Goal: Transaction & Acquisition: Book appointment/travel/reservation

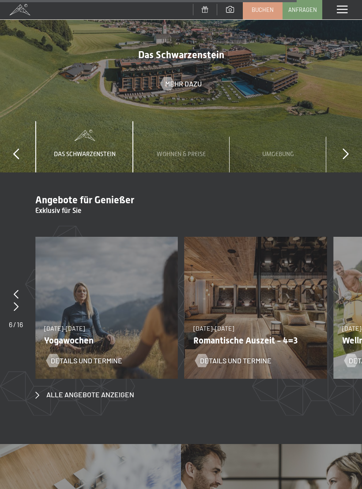
scroll to position [2683, 0]
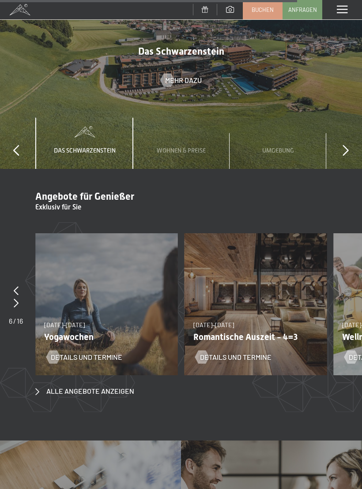
click at [265, 275] on div "09.11.–05.12.2025 08.12.–19.12.2025 11.01.–23.01.2026 08.03.–27.03.2026 29.03.–…" at bounding box center [255, 304] width 143 height 143
click at [251, 339] on div "Details und Termine" at bounding box center [250, 350] width 109 height 23
click at [255, 353] on span "Details und Termine" at bounding box center [235, 358] width 71 height 10
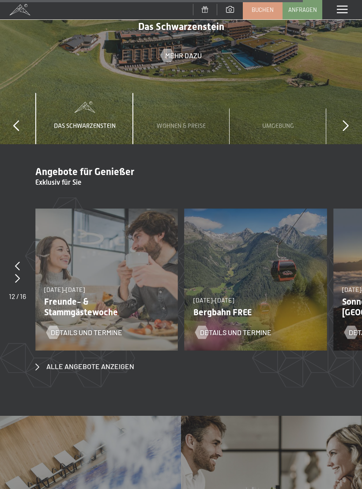
scroll to position [2735, 0]
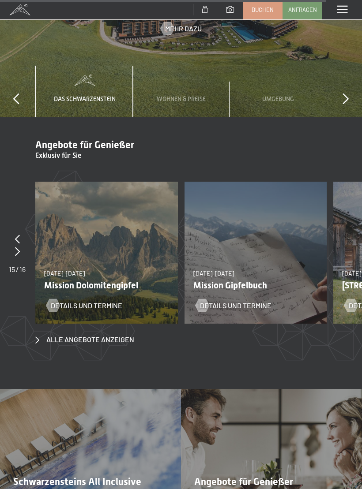
click at [98, 477] on span "Schwarzensteins All Inclusive" at bounding box center [77, 482] width 128 height 11
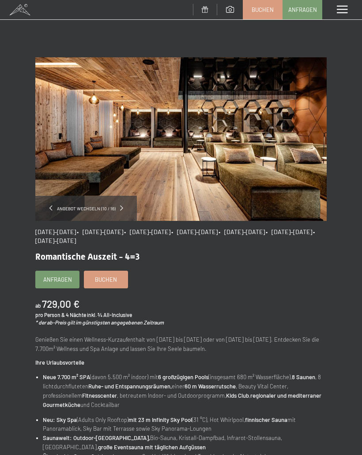
click at [128, 204] on div "Angebot wechseln (10 / 16)" at bounding box center [86, 208] width 102 height 25
click at [121, 207] on span at bounding box center [121, 208] width 3 height 5
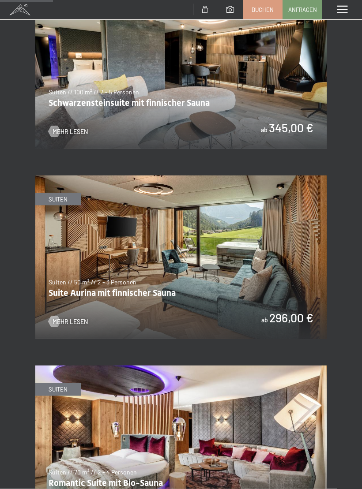
scroll to position [495, 0]
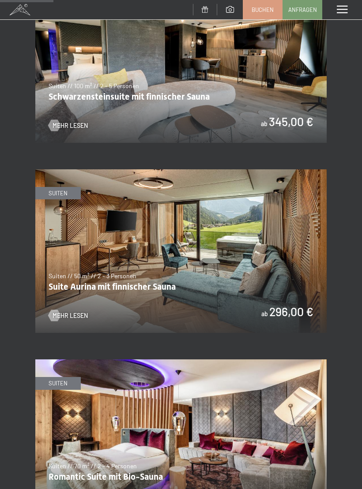
click at [67, 300] on img at bounding box center [180, 251] width 291 height 164
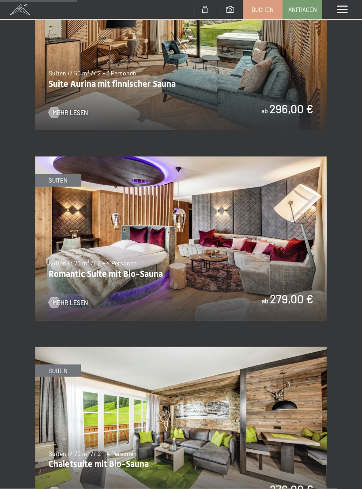
scroll to position [708, 0]
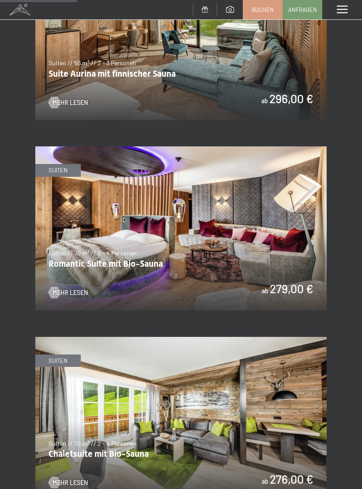
click at [73, 289] on span "Mehr Lesen" at bounding box center [70, 293] width 35 height 9
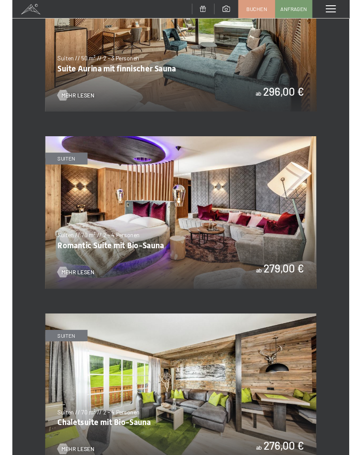
scroll to position [0, 0]
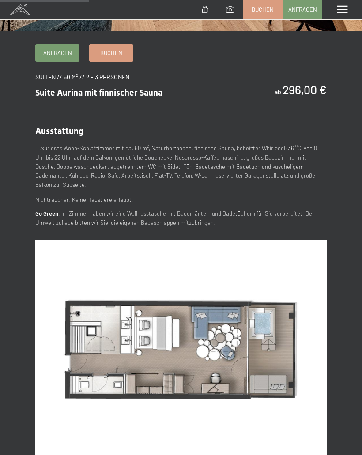
scroll to position [232, 0]
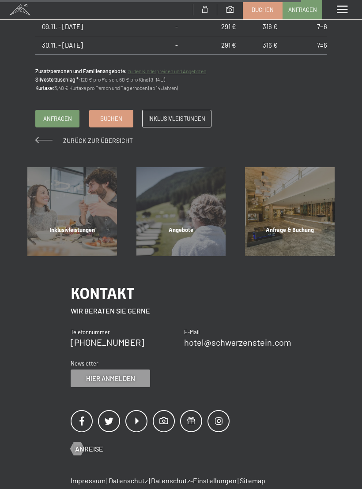
scroll to position [907, 0]
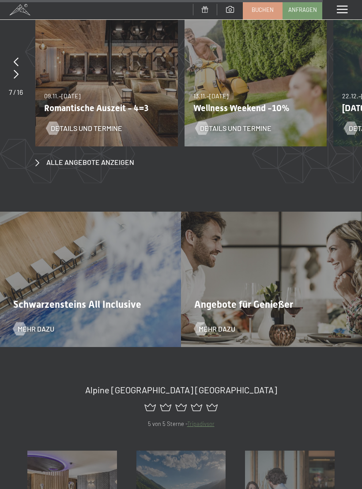
scroll to position [2913, 0]
click at [53, 268] on div "Schwarzensteins All Inclusive Mehr dazu" at bounding box center [90, 279] width 181 height 136
click at [40, 299] on span "Schwarzensteins All Inclusive" at bounding box center [77, 304] width 128 height 11
click at [23, 322] on div at bounding box center [20, 328] width 8 height 13
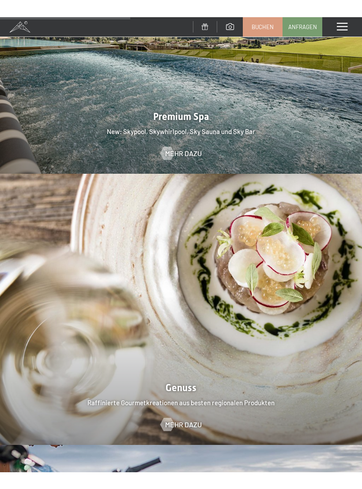
scroll to position [1189, 0]
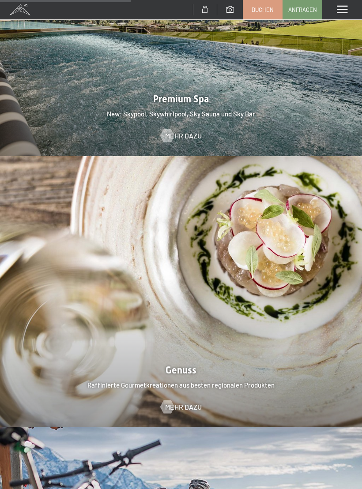
click at [261, 300] on div at bounding box center [181, 291] width 362 height 271
click at [227, 346] on div at bounding box center [181, 291] width 362 height 271
click at [182, 403] on span "Mehr dazu" at bounding box center [183, 408] width 37 height 10
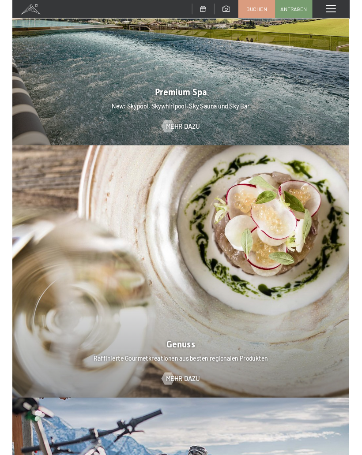
scroll to position [0, 0]
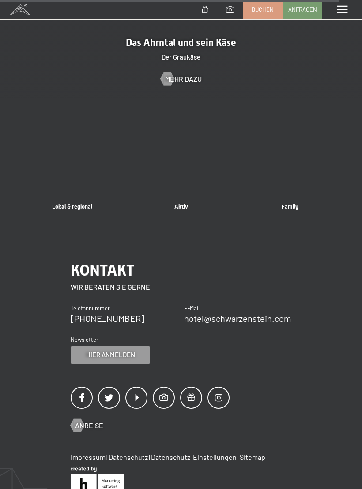
scroll to position [2253, 0]
